Goal: Task Accomplishment & Management: Manage account settings

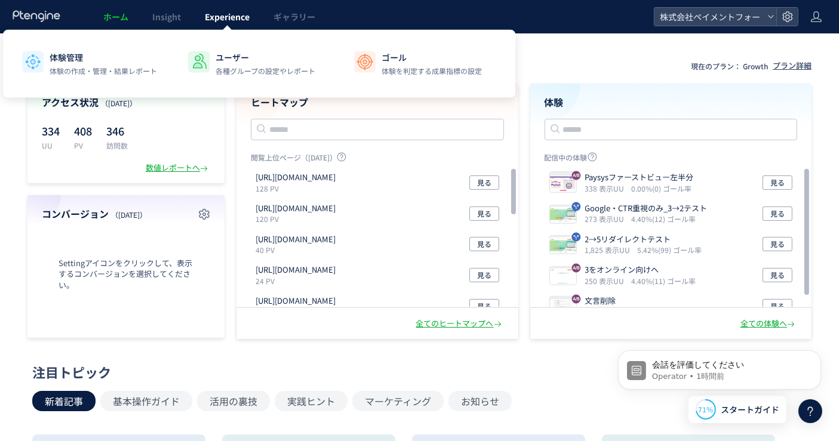
click at [225, 19] on span "Experience" at bounding box center [227, 17] width 45 height 12
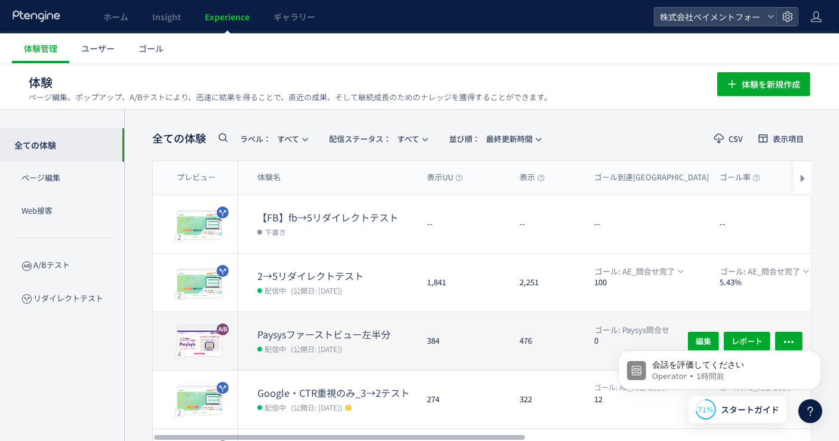
click at [312, 329] on dt "Paysysファーストビュー左半分" at bounding box center [337, 335] width 160 height 14
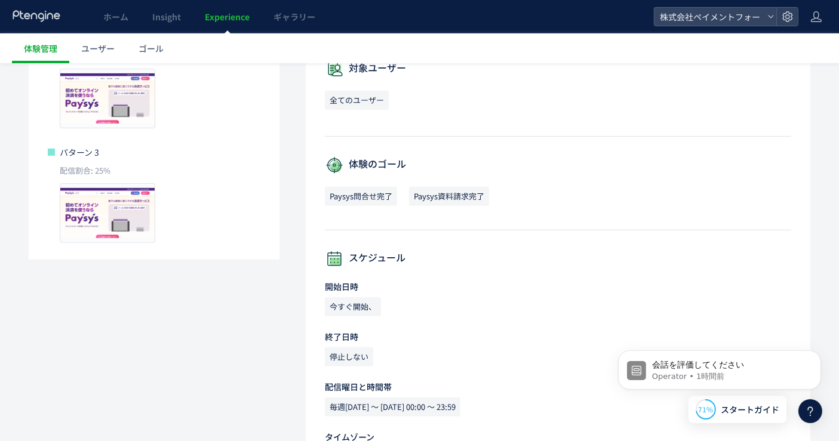
scroll to position [469, 0]
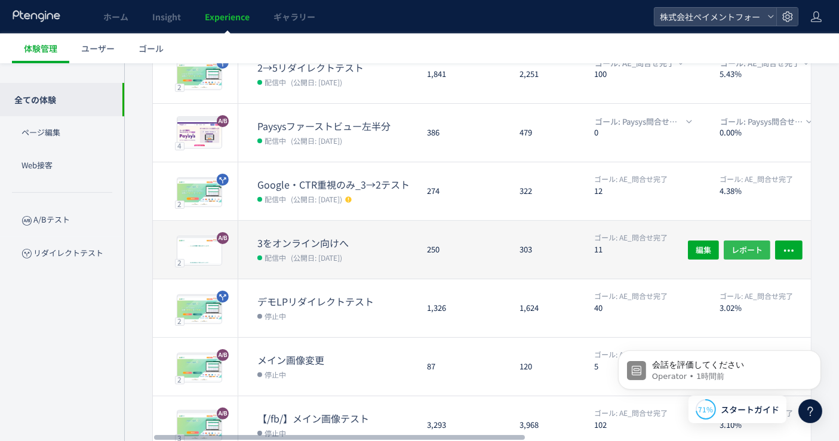
scroll to position [199, 0]
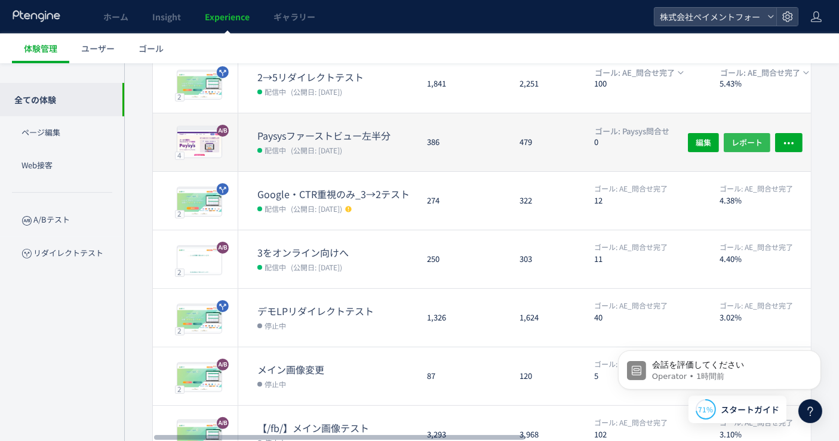
click at [751, 144] on span "レポート" at bounding box center [747, 142] width 31 height 19
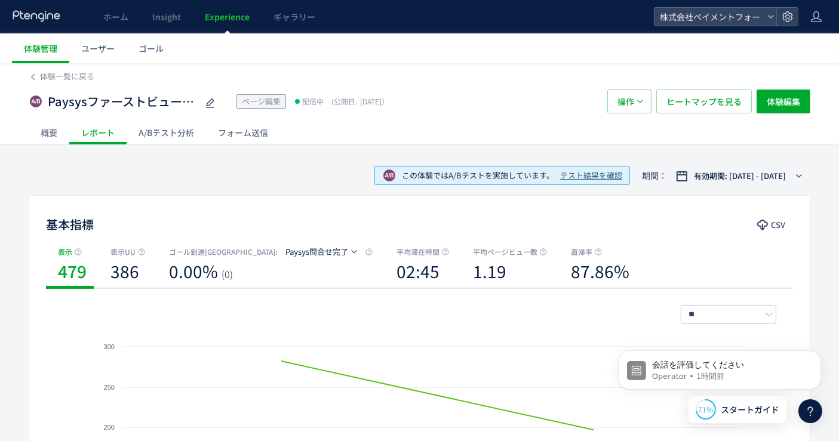
click at [169, 137] on div "A/Bテスト分析" at bounding box center [166, 133] width 79 height 24
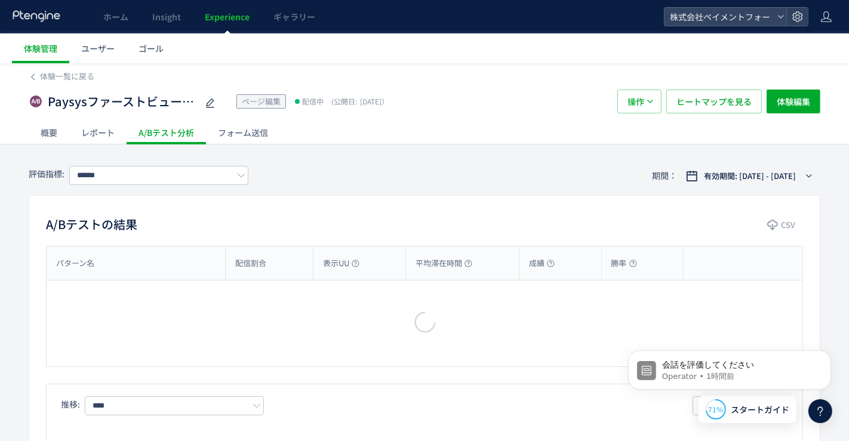
type input "**********"
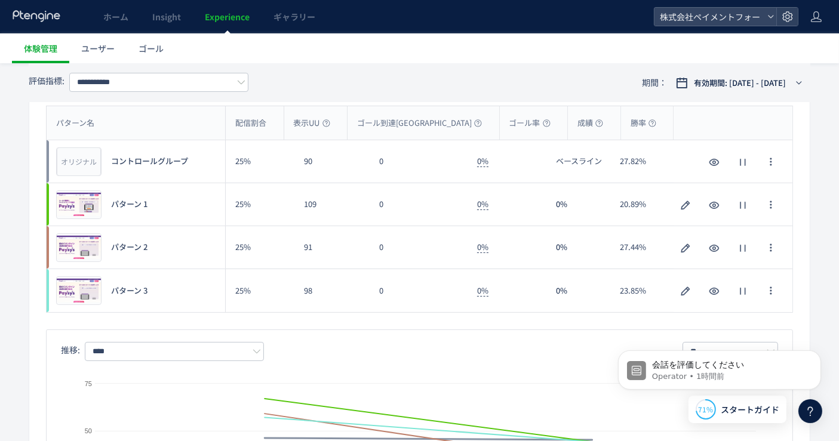
scroll to position [133, 0]
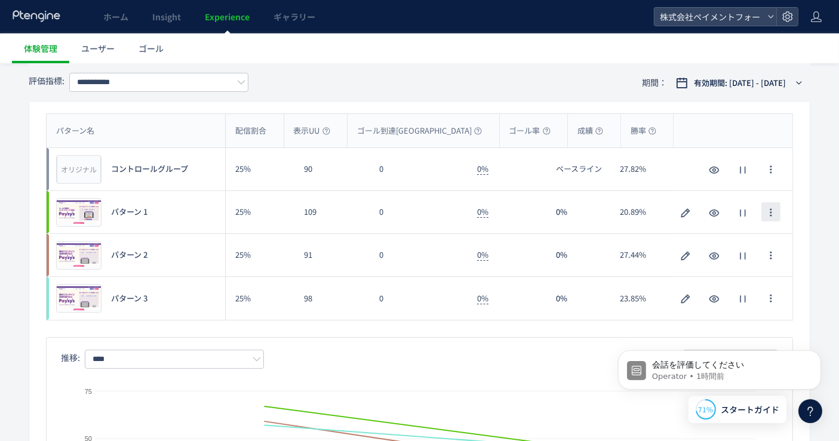
click at [768, 217] on span "button" at bounding box center [771, 211] width 10 height 19
click at [765, 211] on button "button" at bounding box center [771, 211] width 19 height 19
click at [744, 214] on icon "button" at bounding box center [743, 213] width 14 height 14
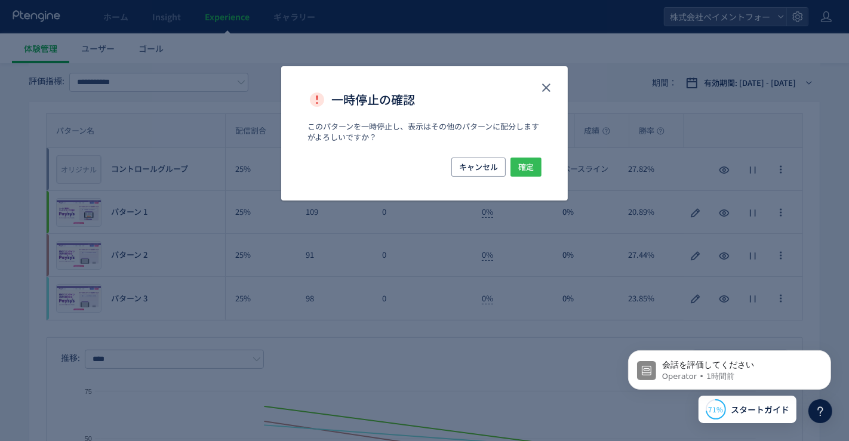
click at [533, 168] on span "確定" at bounding box center [526, 167] width 16 height 19
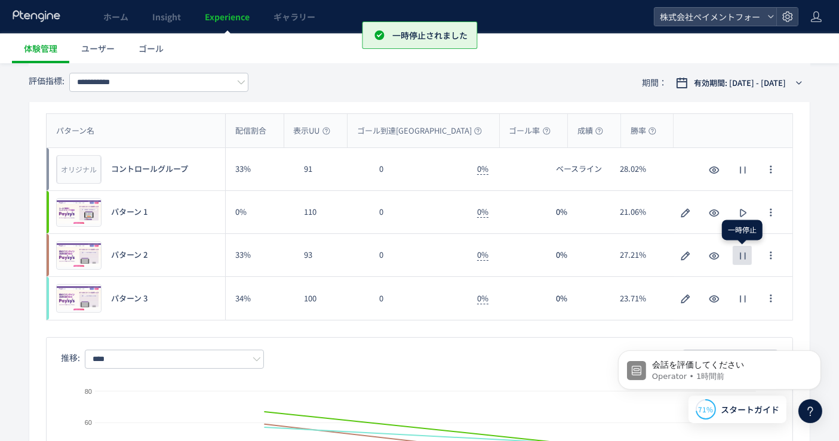
click at [743, 255] on icon "button" at bounding box center [743, 256] width 14 height 14
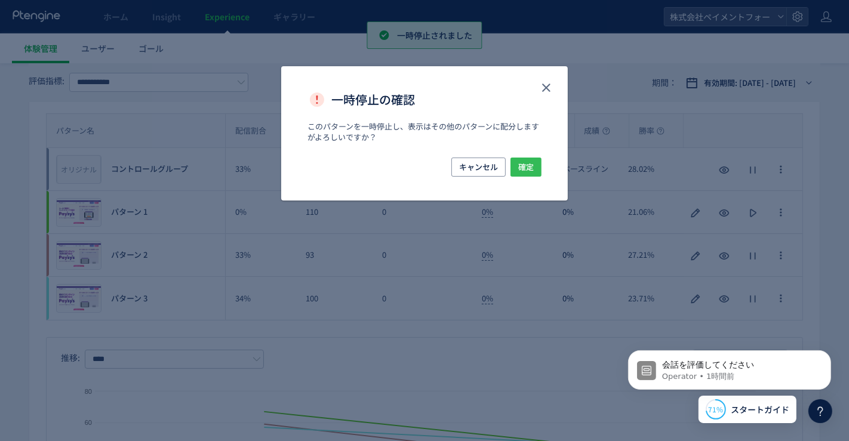
click at [535, 164] on button "確定" at bounding box center [526, 167] width 31 height 19
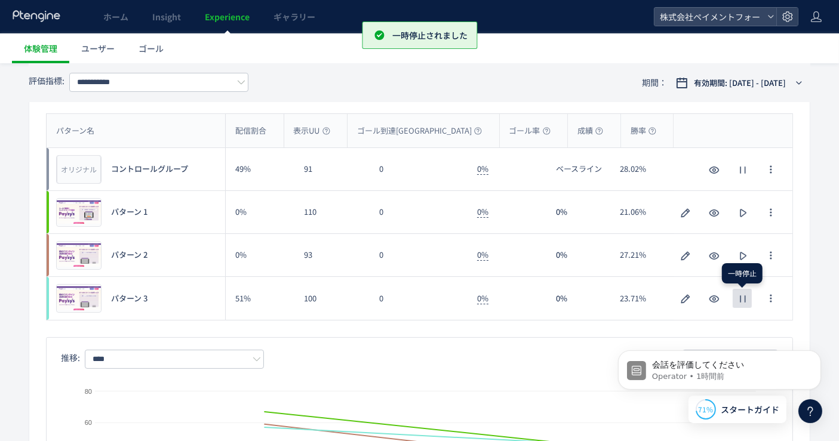
click at [747, 297] on icon "button" at bounding box center [743, 299] width 14 height 14
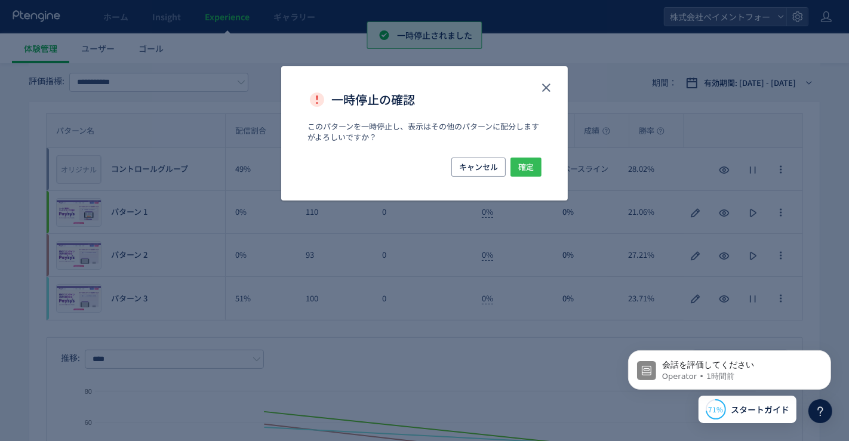
click at [526, 174] on span "確定" at bounding box center [526, 167] width 16 height 19
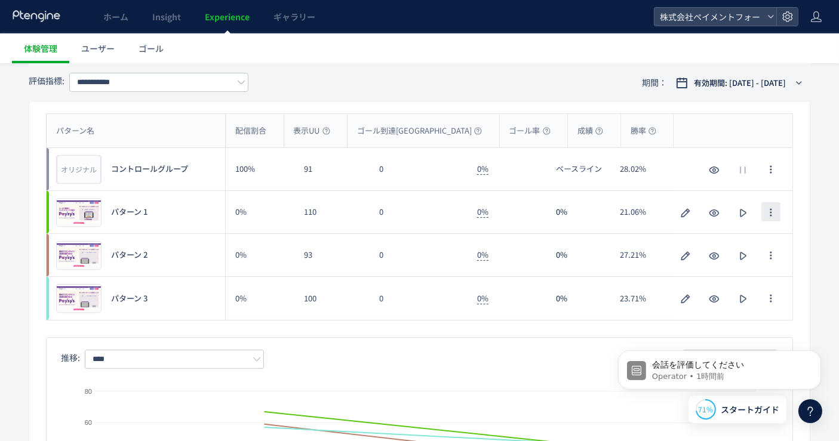
click at [778, 204] on button "button" at bounding box center [771, 211] width 19 height 19
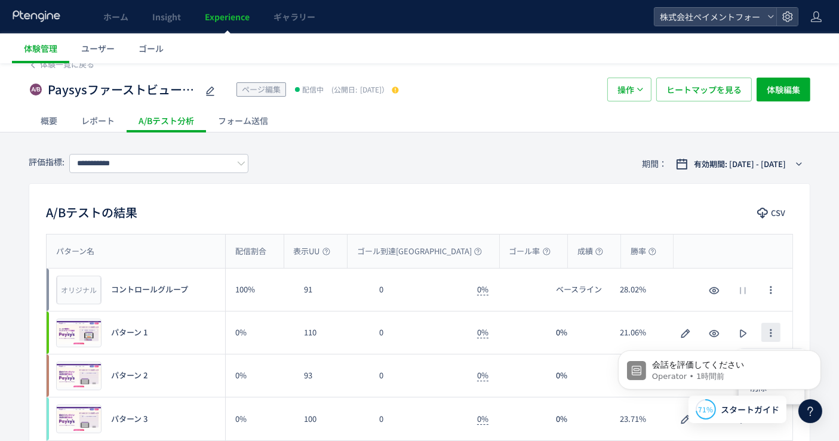
scroll to position [0, 0]
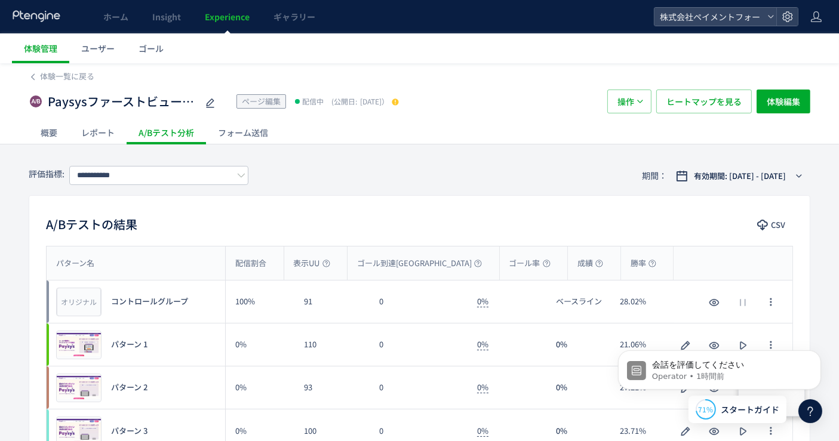
click at [25, 134] on div "体験一覧に戻る Paysysファーストビュー左半分 ページ編集 配信中 (公開日: [DATE]） 操作 ヒートマップを見る 体験編集 概要 レポート A/B…" at bounding box center [419, 103] width 839 height 81
click at [58, 127] on div "概要" at bounding box center [49, 133] width 41 height 24
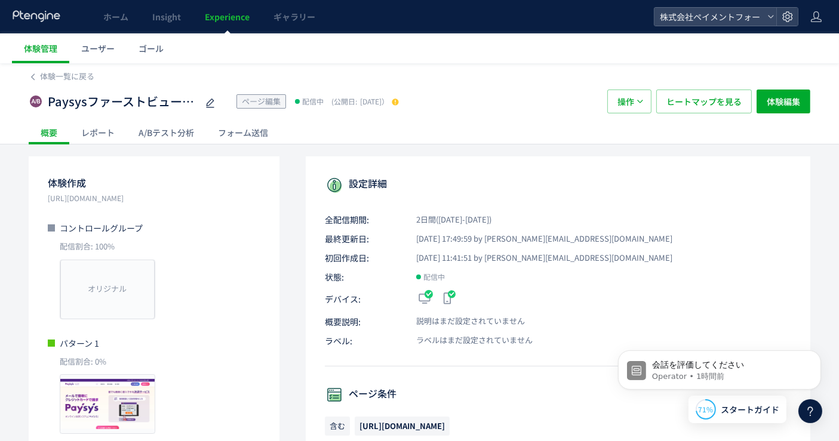
click at [99, 135] on div "レポート" at bounding box center [97, 133] width 57 height 24
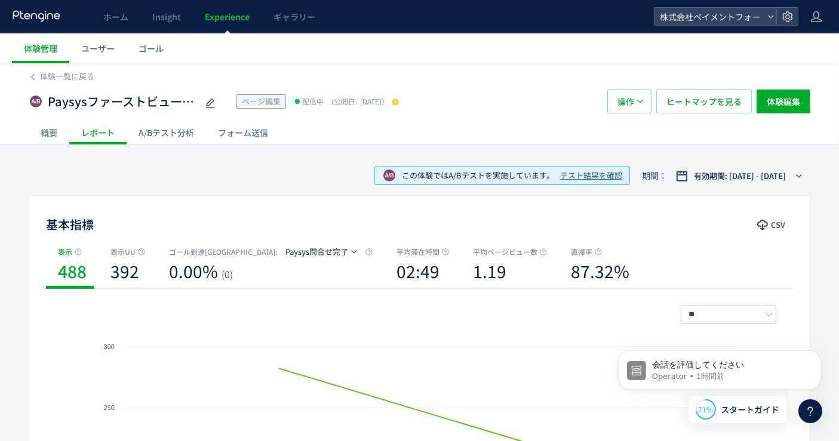
click at [263, 137] on div "フォーム送信" at bounding box center [243, 133] width 74 height 24
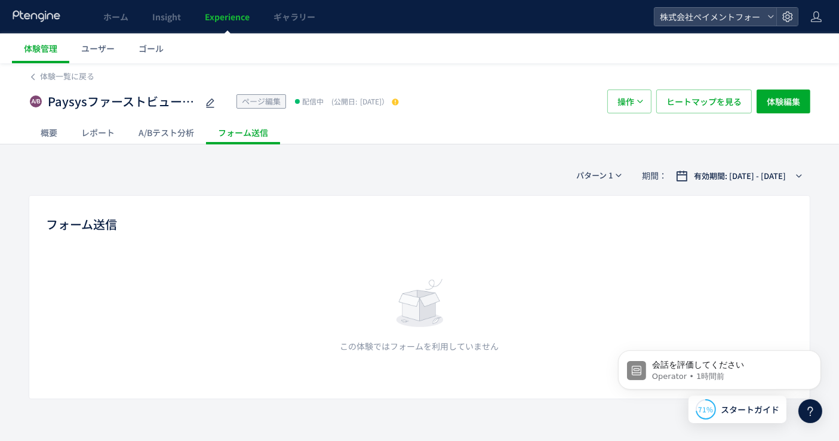
click at [164, 137] on div "A/Bテスト分析" at bounding box center [166, 133] width 79 height 24
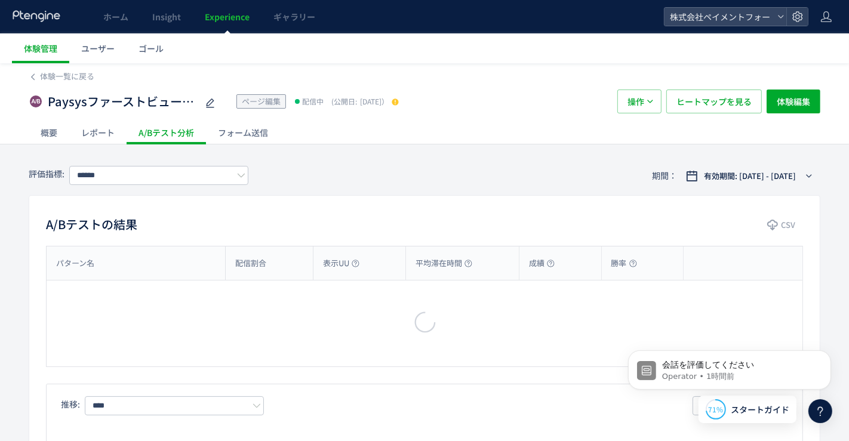
type input "**********"
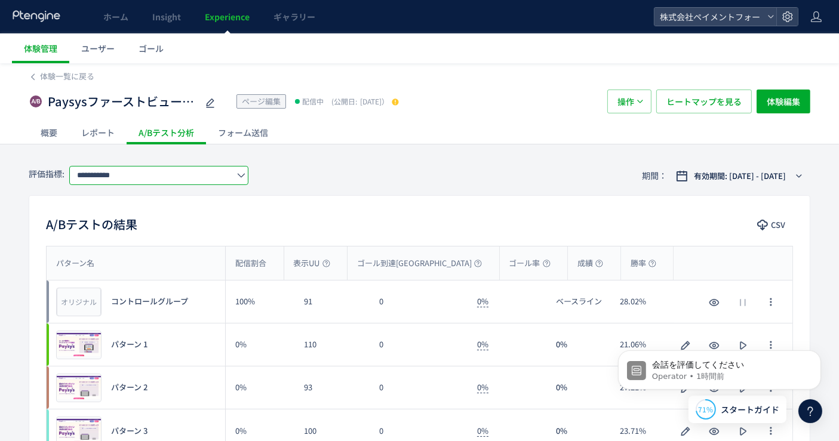
click at [177, 167] on input "**********" at bounding box center [158, 175] width 179 height 19
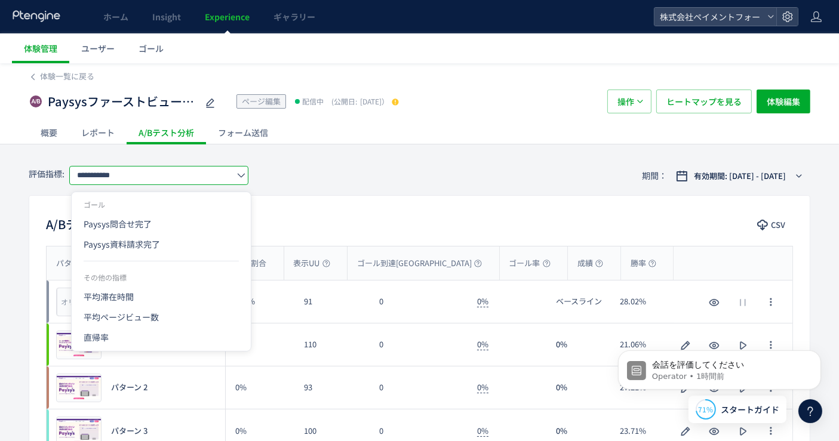
click at [502, 194] on div "**********" at bounding box center [420, 175] width 782 height 39
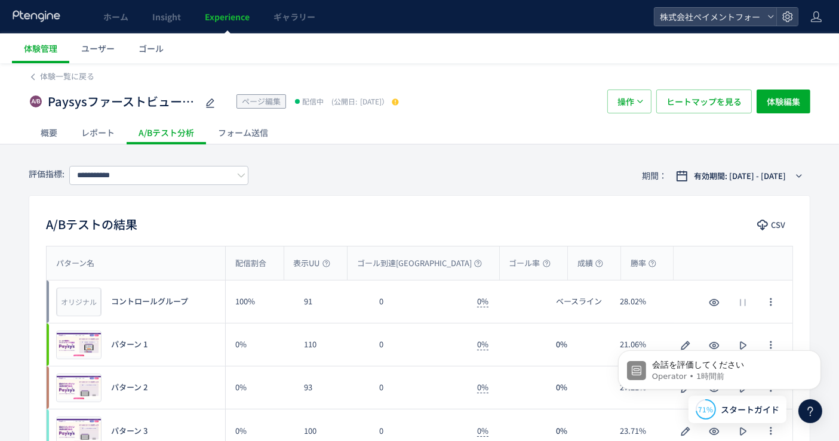
click at [53, 132] on div "概要" at bounding box center [49, 133] width 41 height 24
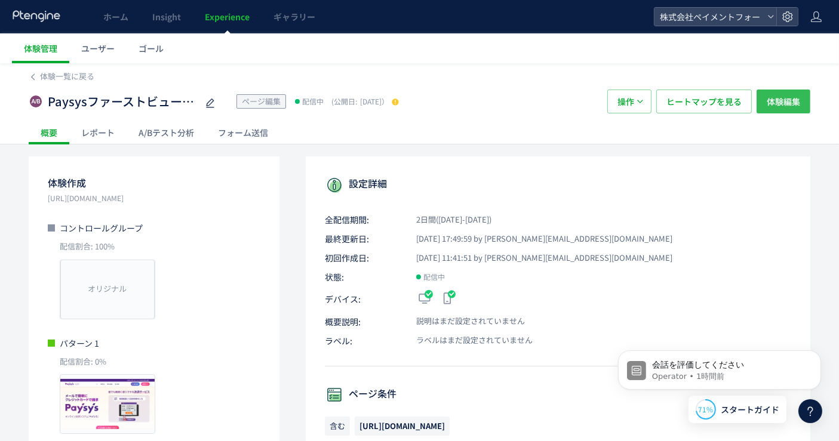
click at [779, 108] on span "体験編集" at bounding box center [783, 102] width 33 height 24
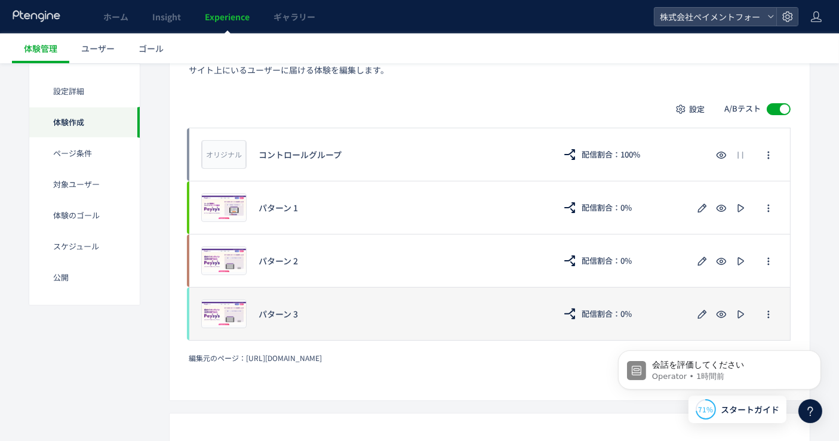
scroll to position [265, 0]
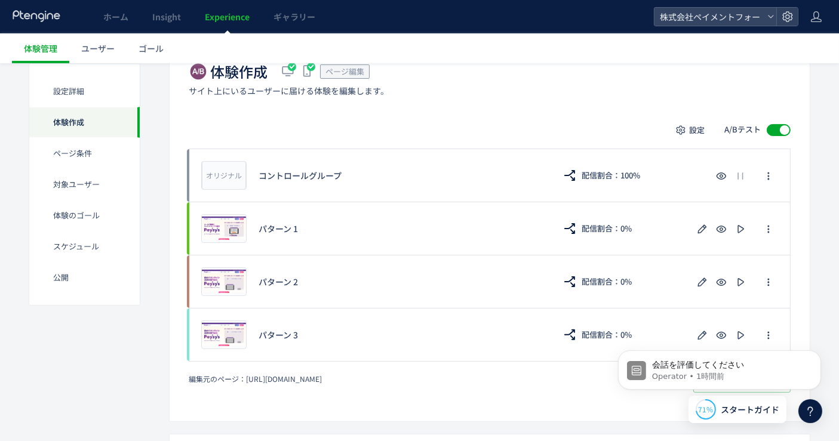
click at [773, 129] on span at bounding box center [779, 130] width 24 height 12
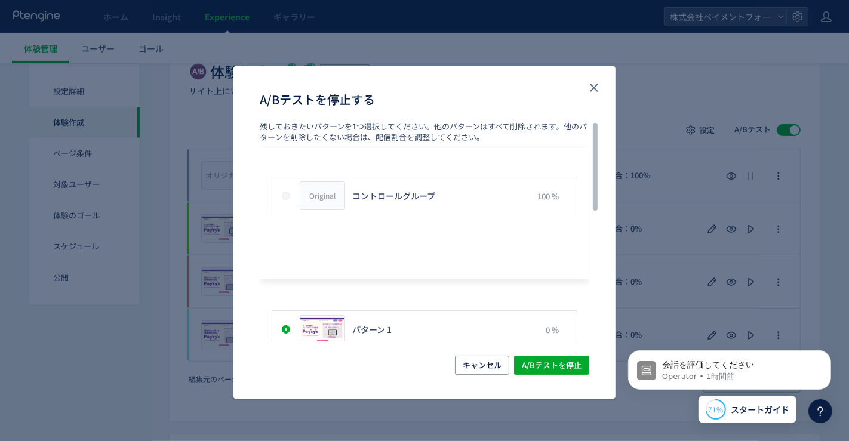
click at [444, 216] on div "Original コントロールグループ 100 %" at bounding box center [425, 213] width 330 height 131
click at [385, 200] on span "コントロールグループ" at bounding box center [393, 196] width 83 height 12
click at [554, 363] on span "A/Bテストを停止" at bounding box center [552, 365] width 60 height 19
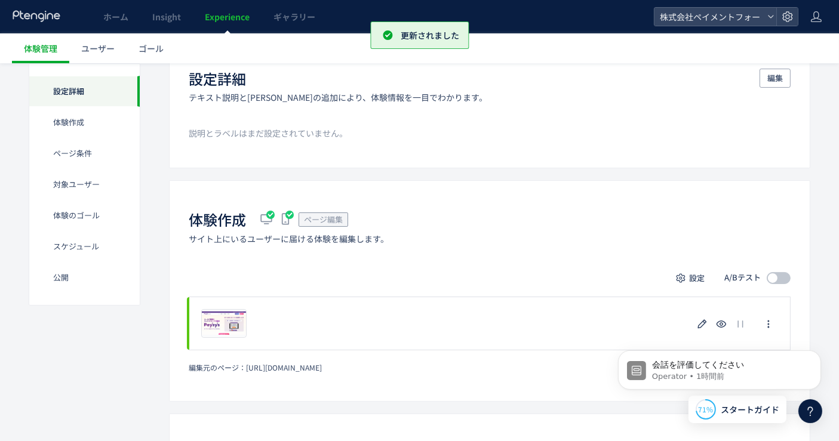
scroll to position [0, 0]
